Goal: Task Accomplishment & Management: Manage account settings

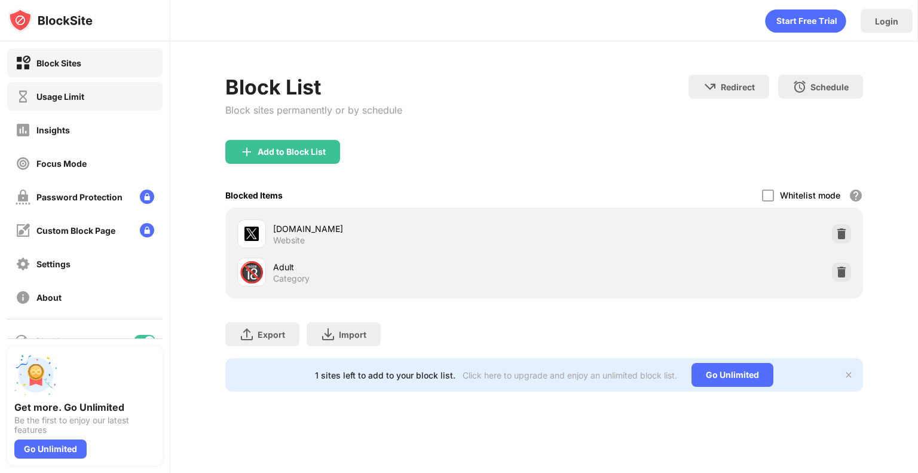
click at [83, 98] on div "Usage Limit" at bounding box center [60, 96] width 48 height 10
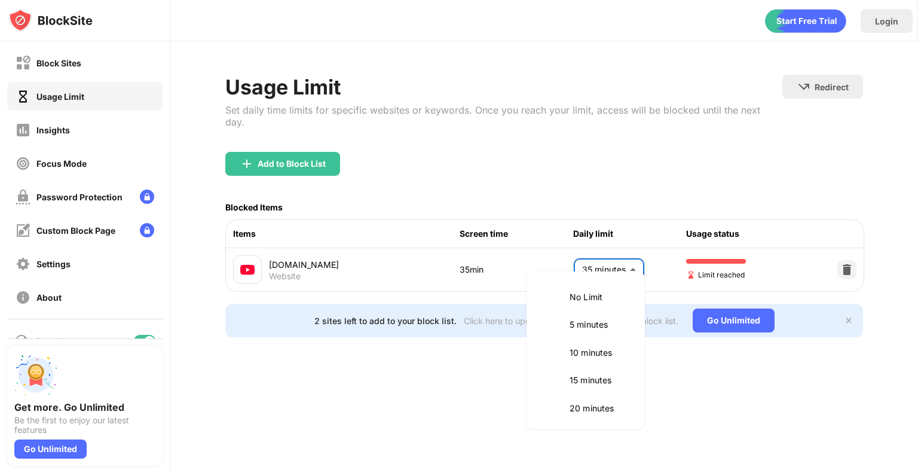
click at [616, 258] on body "Block Sites Usage Limit Insights Focus Mode Password Protection Custom Block Pa…" at bounding box center [459, 236] width 918 height 473
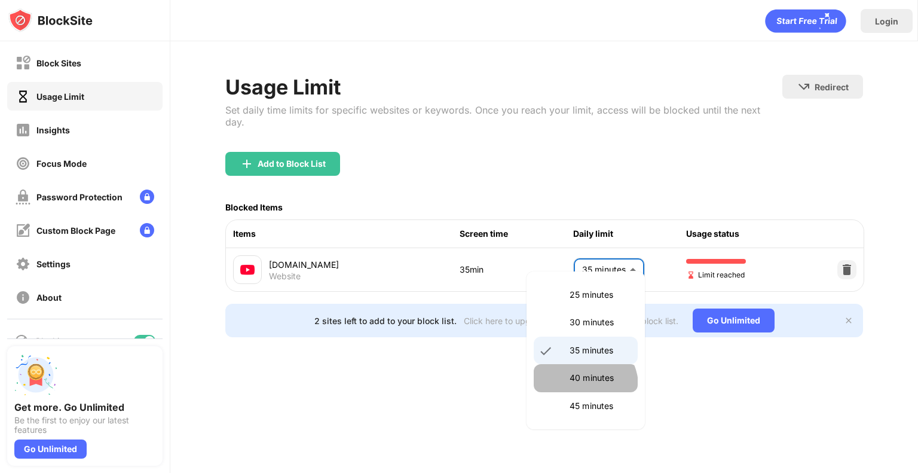
click at [584, 386] on li "40 minutes" at bounding box center [586, 378] width 104 height 28
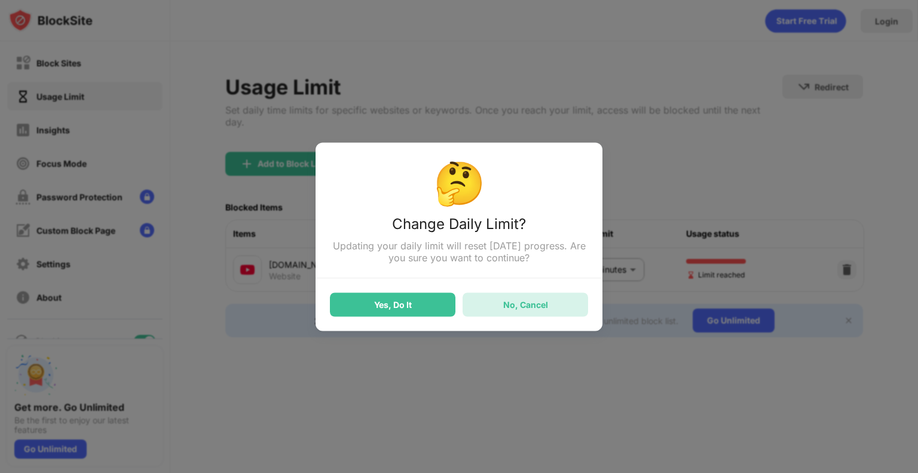
click at [524, 314] on div "No, Cancel" at bounding box center [526, 304] width 126 height 24
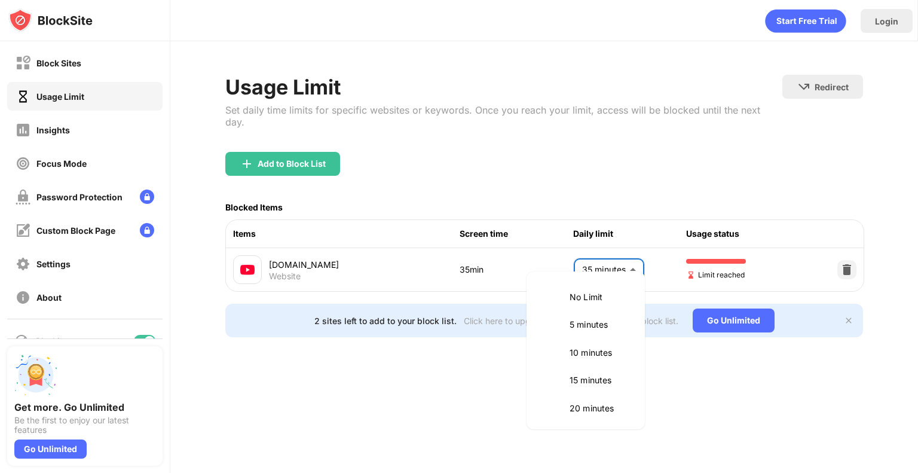
click at [603, 255] on body "Block Sites Usage Limit Insights Focus Mode Password Protection Custom Block Pa…" at bounding box center [459, 236] width 918 height 473
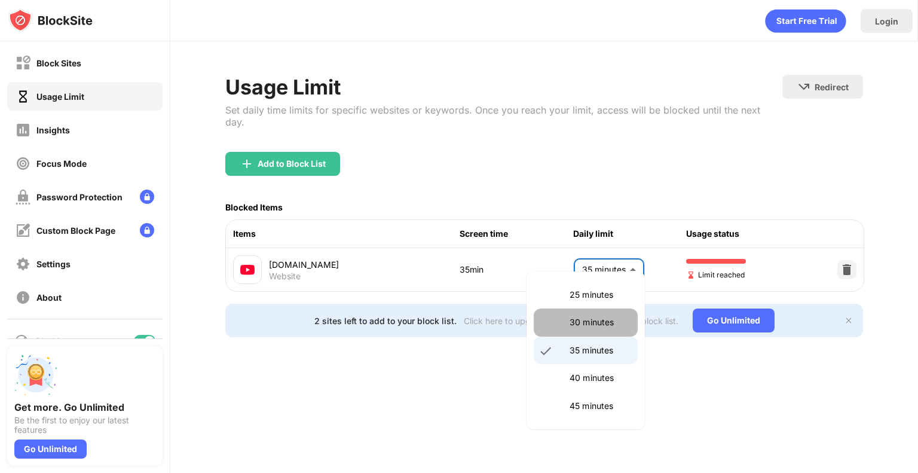
click at [592, 325] on p "30 minutes" at bounding box center [600, 322] width 61 height 13
type input "**"
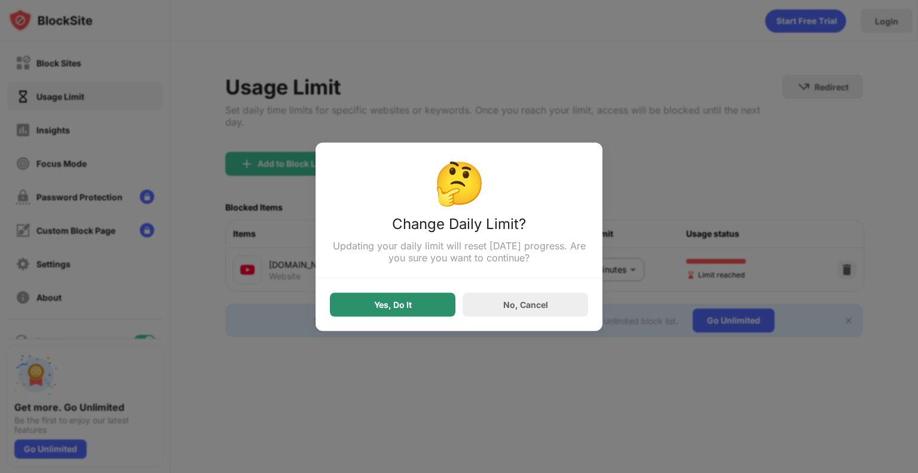
click at [419, 301] on div "Yes, Do It" at bounding box center [393, 304] width 126 height 24
